Goal: Task Accomplishment & Management: Use online tool/utility

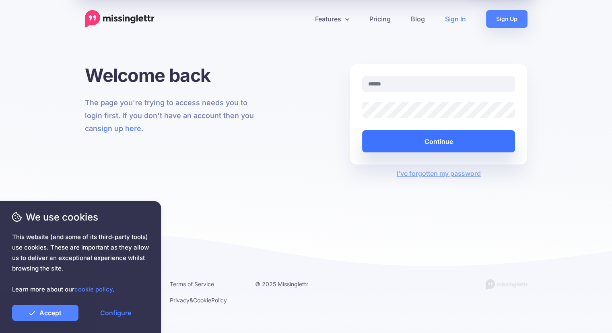
type input "**********"
click at [430, 137] on button "Continue" at bounding box center [438, 141] width 153 height 22
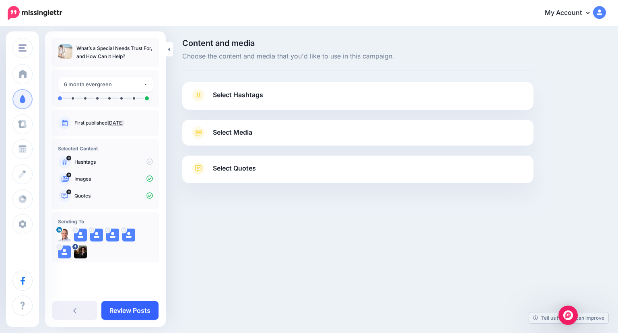
click at [124, 310] on link "Review Posts" at bounding box center [129, 310] width 57 height 19
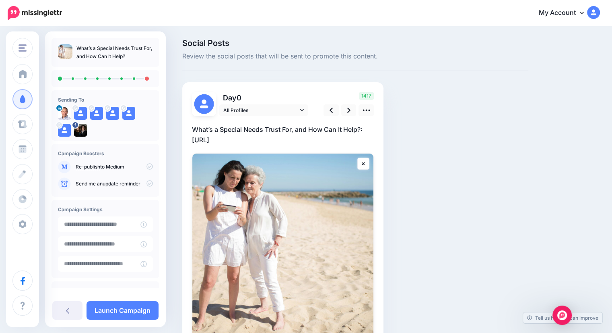
click at [209, 137] on link "[URL]" at bounding box center [200, 140] width 17 height 8
drag, startPoint x: 252, startPoint y: 139, endPoint x: 179, endPoint y: 139, distance: 73.3
click at [179, 139] on div "Social Posts Review the social posts that will be sent to promote this content.…" at bounding box center [355, 219] width 358 height 360
click at [498, 170] on div "Social Posts Review the social posts that will be sent to promote this content.…" at bounding box center [355, 219] width 358 height 360
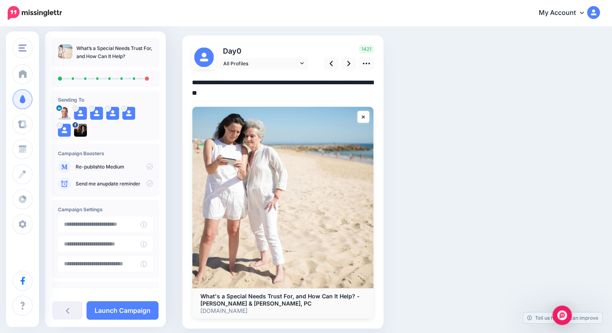
scroll to position [46, 0]
click at [346, 65] on link at bounding box center [348, 64] width 15 height 12
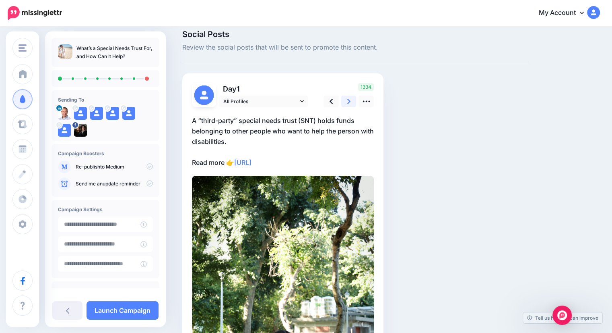
scroll to position [8, 0]
click at [346, 100] on link at bounding box center [348, 102] width 15 height 12
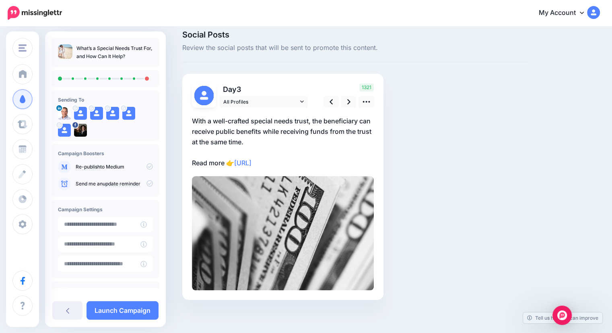
click at [300, 137] on p "With a well-crafted special needs trust, the beneficiary can receive public ben…" at bounding box center [283, 142] width 182 height 52
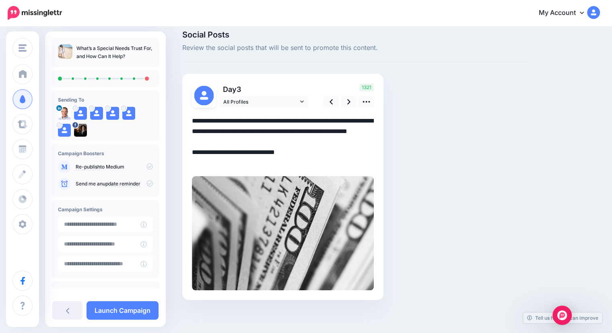
scroll to position [0, 0]
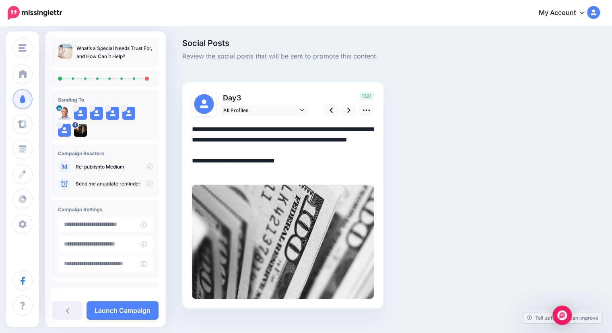
drag, startPoint x: 284, startPoint y: 141, endPoint x: 327, endPoint y: 141, distance: 42.7
click at [327, 141] on textarea "**********" at bounding box center [283, 150] width 182 height 52
click at [337, 139] on textarea "**********" at bounding box center [283, 150] width 182 height 52
click at [348, 139] on textarea "**********" at bounding box center [283, 150] width 182 height 52
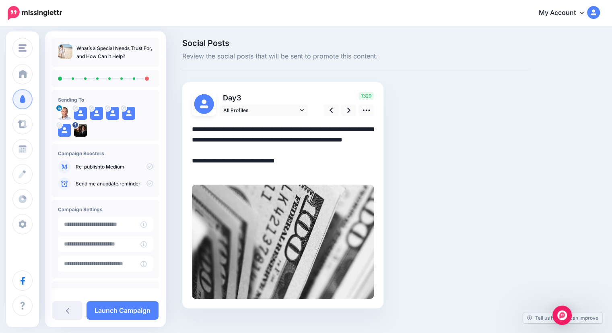
type textarea "**********"
click at [411, 162] on div "Social Posts Review the social posts that will be sent to promote this content.…" at bounding box center [355, 185] width 358 height 293
click at [349, 111] on icon at bounding box center [348, 109] width 3 height 5
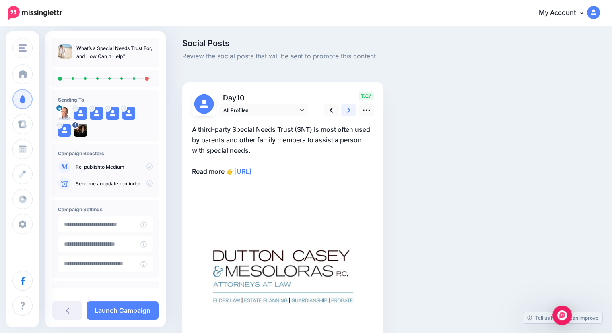
click at [349, 111] on icon at bounding box center [348, 109] width 3 height 5
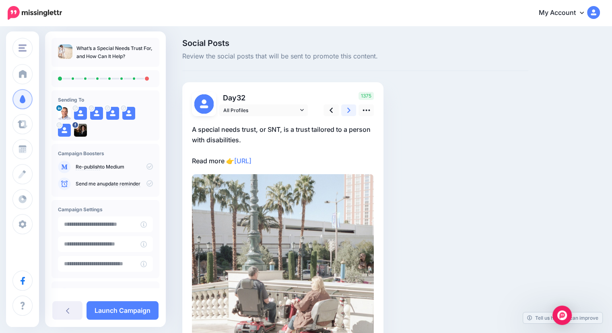
click at [349, 111] on icon at bounding box center [348, 109] width 3 height 5
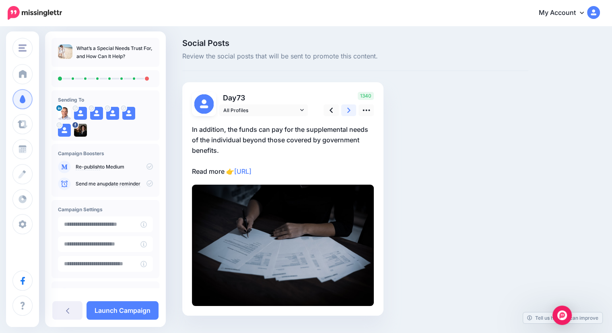
click at [349, 111] on icon at bounding box center [348, 109] width 3 height 5
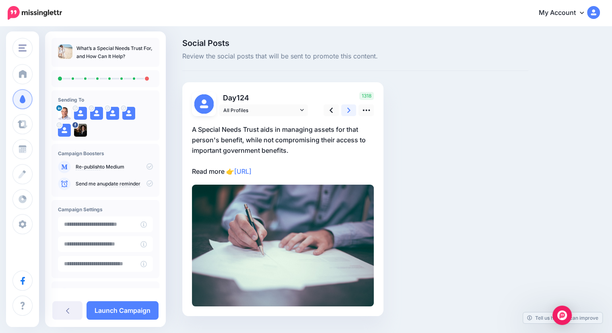
click at [349, 111] on icon at bounding box center [348, 109] width 3 height 5
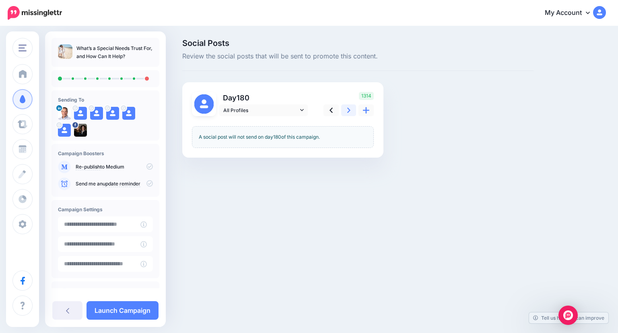
click at [349, 111] on icon at bounding box center [348, 109] width 3 height 5
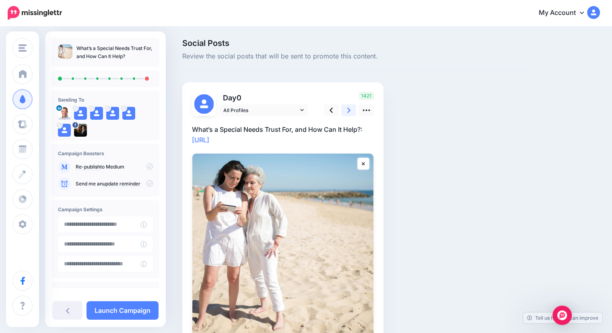
click at [349, 111] on icon at bounding box center [348, 109] width 3 height 5
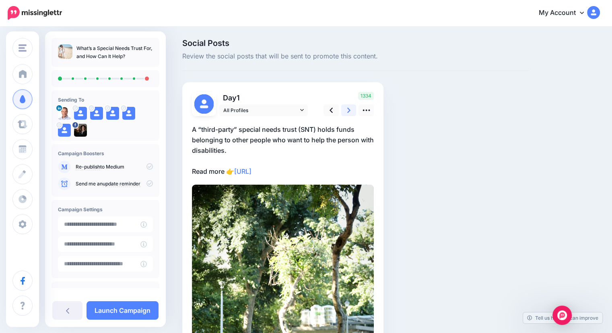
click at [349, 111] on icon at bounding box center [348, 109] width 3 height 5
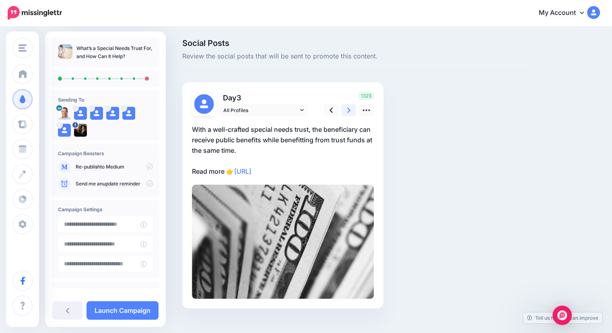
click at [349, 111] on icon at bounding box center [348, 109] width 3 height 5
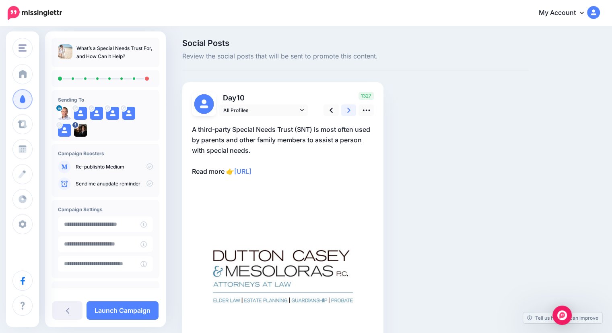
scroll to position [80, 0]
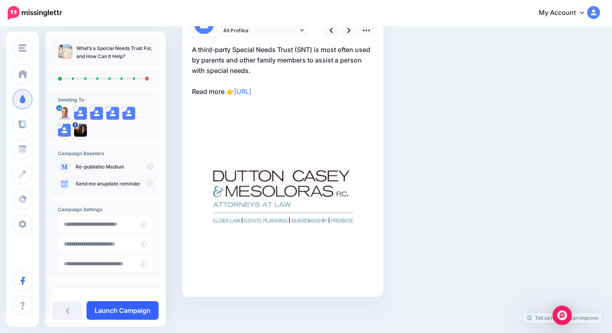
click at [101, 311] on link "Launch Campaign" at bounding box center [123, 310] width 72 height 19
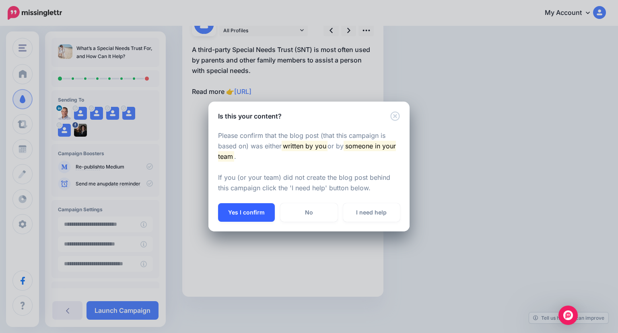
click at [257, 208] on button "Yes I confirm" at bounding box center [246, 212] width 57 height 19
